Goal: Book appointment/travel/reservation

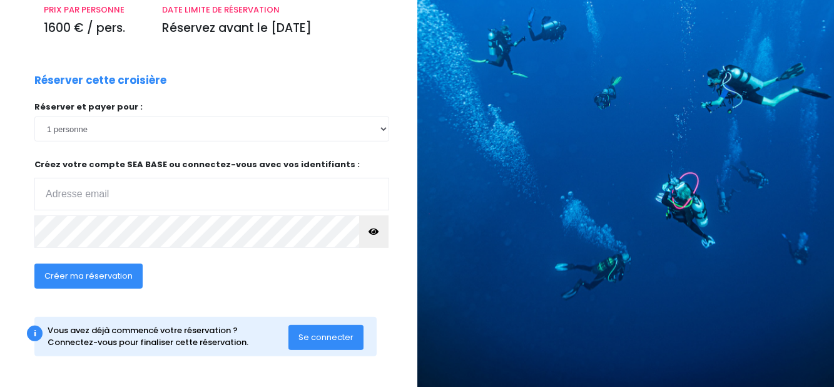
scroll to position [194, 0]
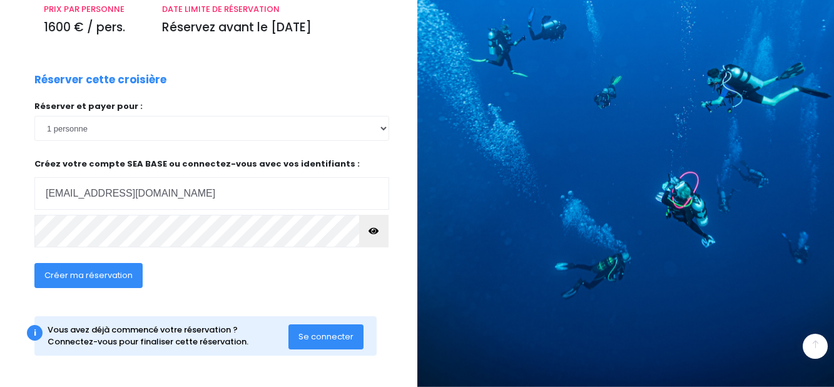
type input "[EMAIL_ADDRESS][DOMAIN_NAME]"
click at [211, 262] on div "Créer ma réservation" at bounding box center [172, 279] width 295 height 48
click at [380, 279] on div "Réserver cette croisière Réserver et payer pour : 1 personne 2 personnes 3 pers…" at bounding box center [212, 188] width 374 height 232
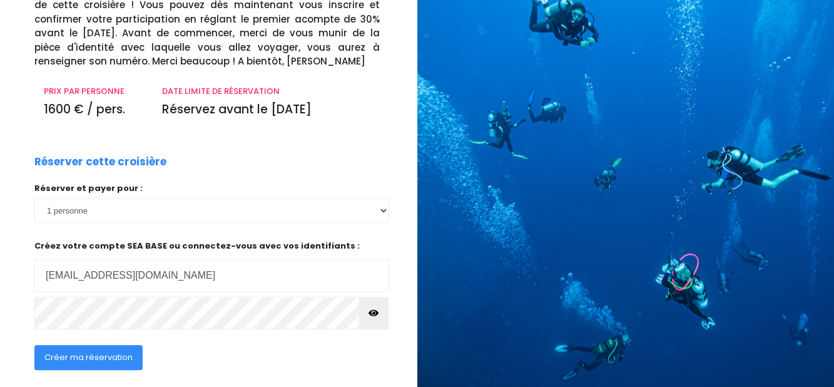
scroll to position [128, 0]
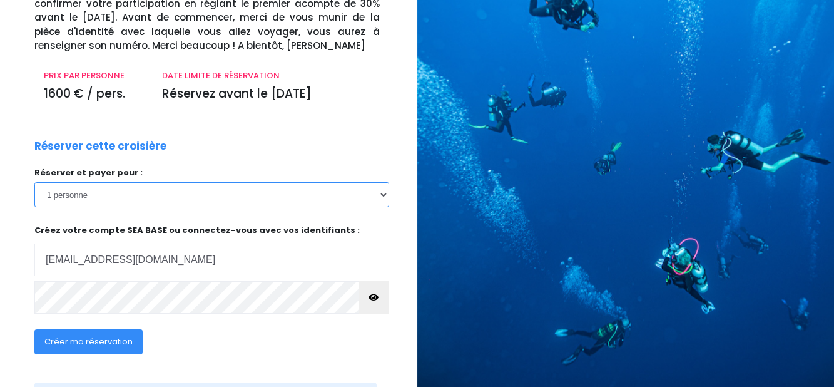
click at [382, 193] on select "1 personne 2 personnes 3 personnes 4 personnes 5 personnes 6 personnes 7 person…" at bounding box center [211, 194] width 355 height 25
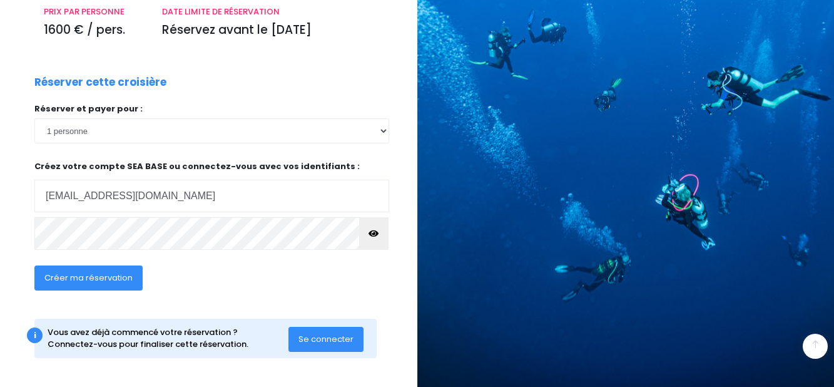
click at [329, 339] on span "Se connecter" at bounding box center [325, 339] width 55 height 12
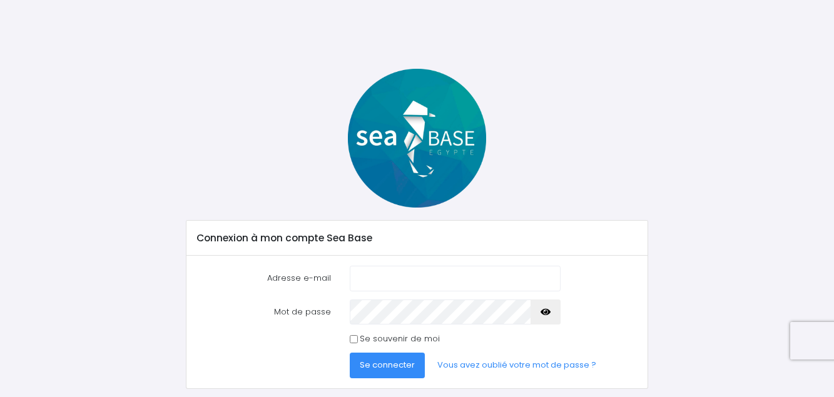
scroll to position [36, 0]
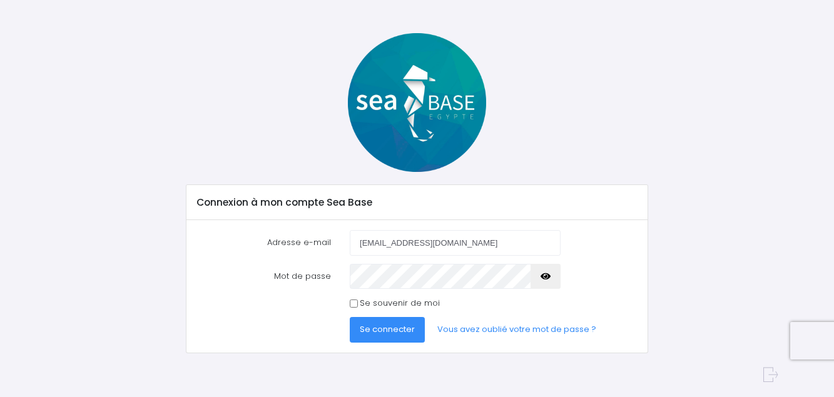
type input "[EMAIL_ADDRESS][DOMAIN_NAME]"
